Goal: Information Seeking & Learning: Learn about a topic

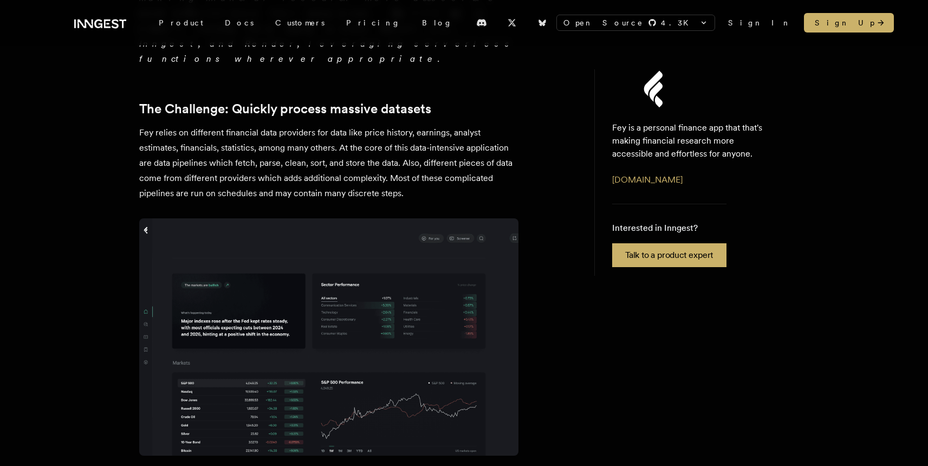
scroll to position [919, 0]
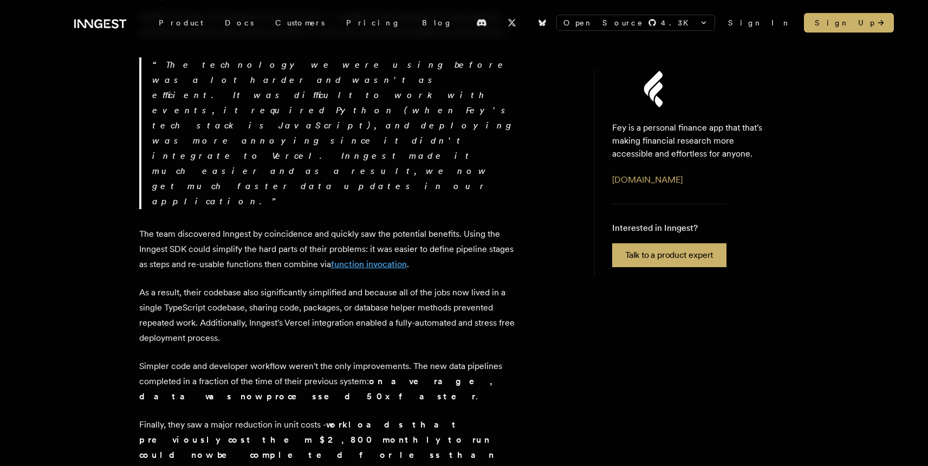
click at [407, 259] on link "function invocation" at bounding box center [369, 264] width 76 height 10
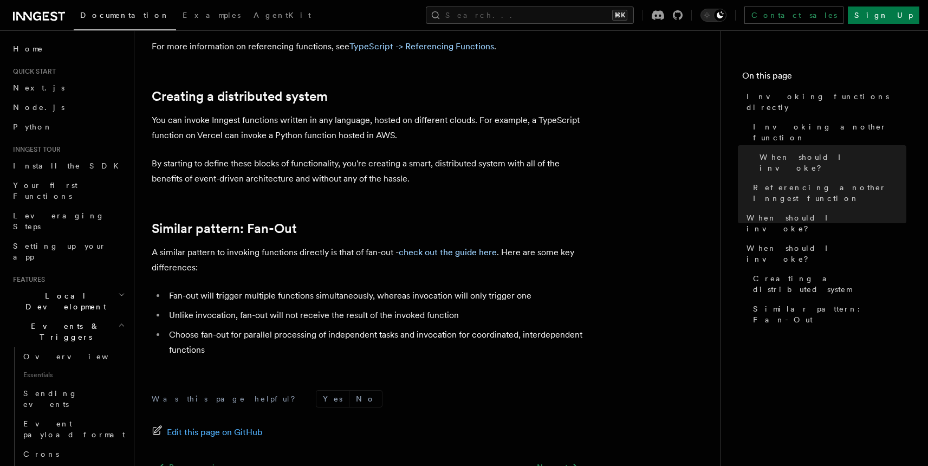
scroll to position [1445, 0]
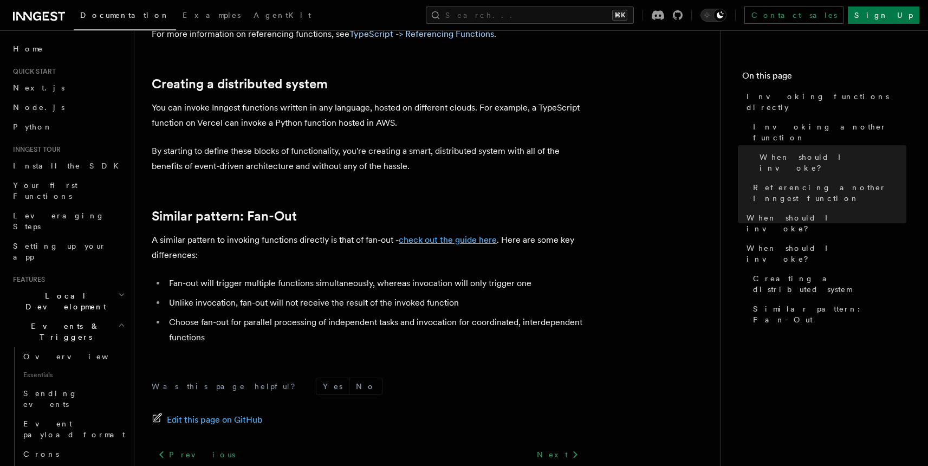
click at [448, 240] on link "check out the guide here" at bounding box center [448, 240] width 98 height 10
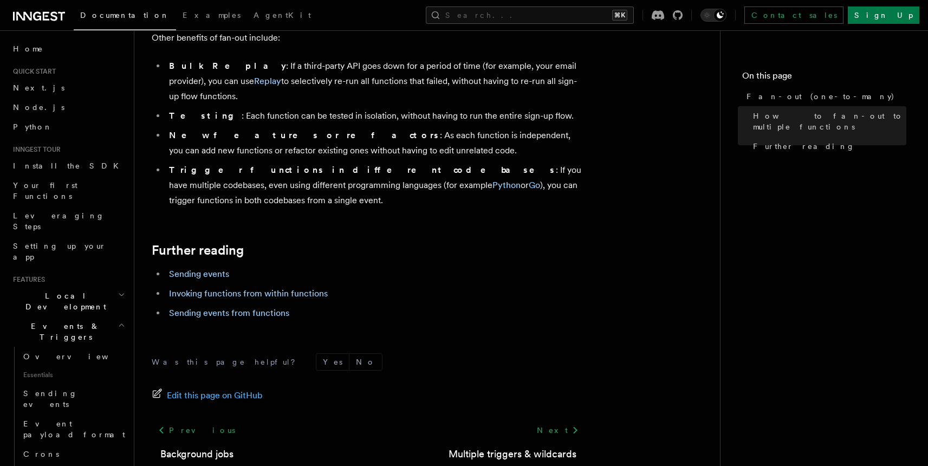
scroll to position [1451, 0]
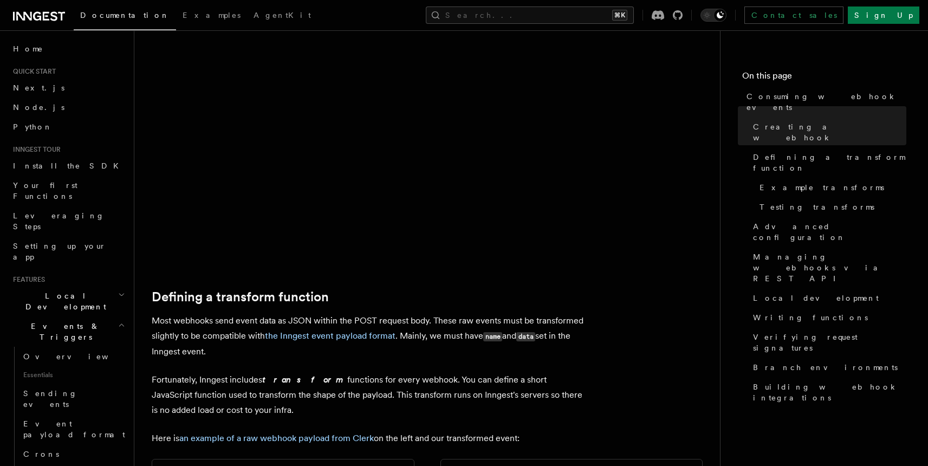
scroll to position [452, 0]
